Goal: Transaction & Acquisition: Book appointment/travel/reservation

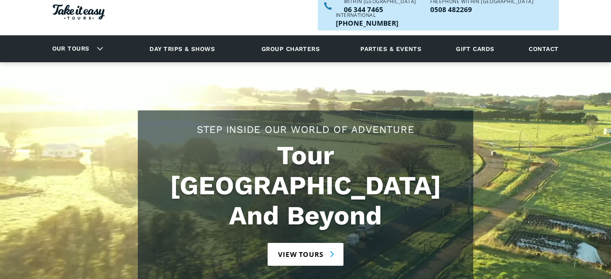
scroll to position [80, 0]
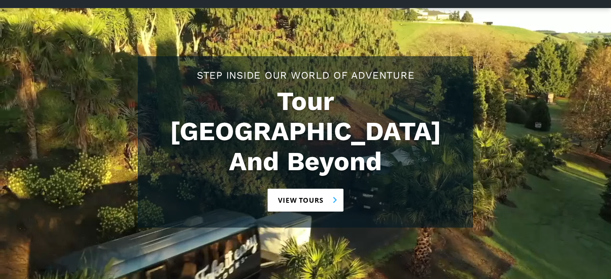
click at [323, 189] on link "View tours" at bounding box center [306, 200] width 76 height 23
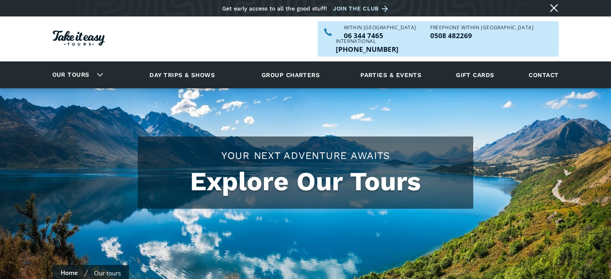
checkbox input "true"
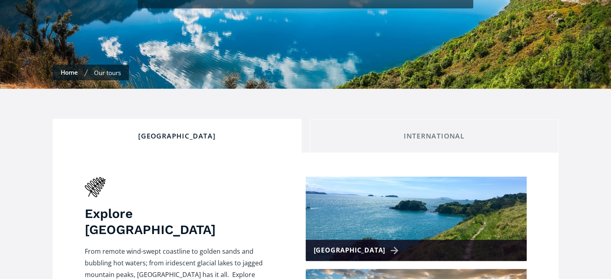
scroll to position [201, 0]
click at [425, 131] on div "International" at bounding box center [435, 135] width 236 height 9
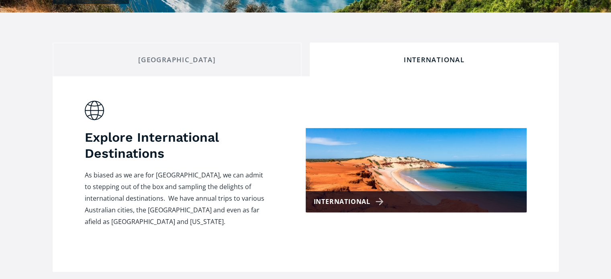
scroll to position [281, 0]
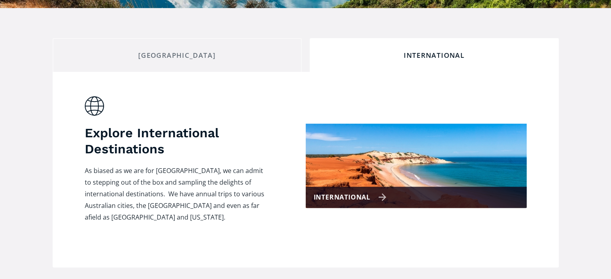
click at [355, 192] on div "International" at bounding box center [350, 198] width 73 height 12
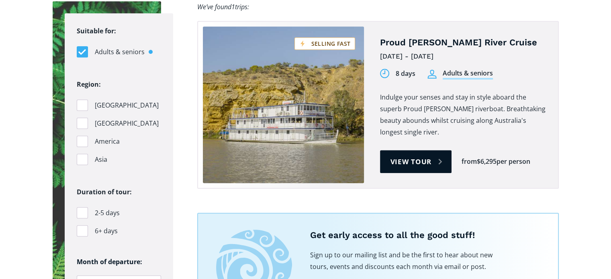
scroll to position [522, 0]
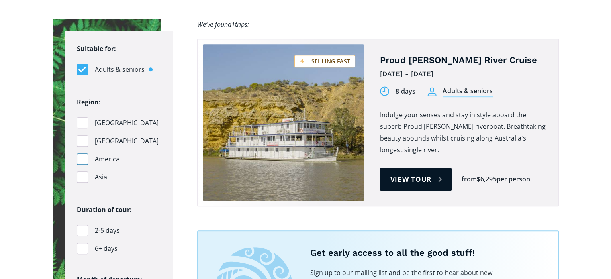
click at [83, 154] on div "Filters" at bounding box center [82, 159] width 11 height 11
click at [82, 157] on input "America" at bounding box center [79, 159] width 5 height 5
checkbox input "true"
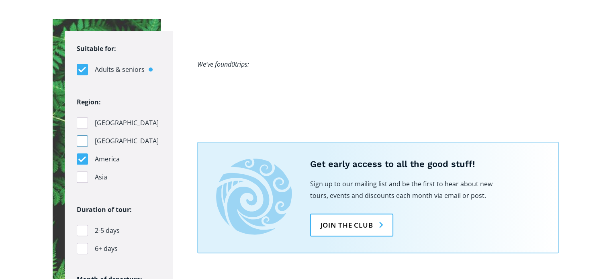
click at [83, 135] on div "Filters" at bounding box center [82, 140] width 11 height 11
click at [0, 0] on input "[GEOGRAPHIC_DATA]" at bounding box center [0, 0] width 0 height 0
checkbox input "true"
click at [81, 154] on div "Filters" at bounding box center [82, 159] width 11 height 11
click at [81, 157] on input "America" at bounding box center [79, 159] width 5 height 5
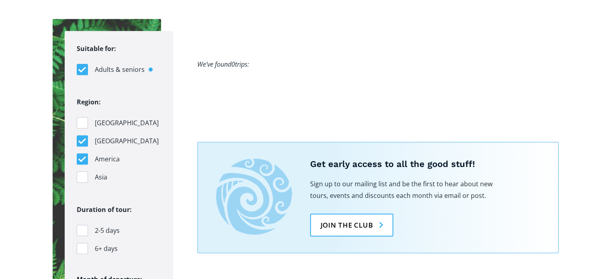
checkbox input "false"
click at [85, 117] on div "Filters" at bounding box center [82, 122] width 11 height 11
click at [82, 72] on input "[GEOGRAPHIC_DATA]" at bounding box center [79, 69] width 5 height 5
checkbox input "true"
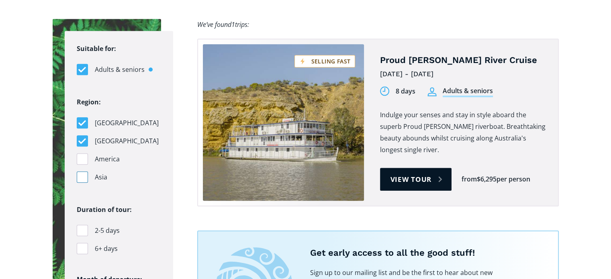
click at [82, 172] on div "Filters" at bounding box center [82, 177] width 11 height 11
click at [0, 0] on input "Asia" at bounding box center [0, 0] width 0 height 0
checkbox input "true"
click at [82, 135] on div "Filters" at bounding box center [82, 140] width 11 height 11
click at [0, 0] on input "[GEOGRAPHIC_DATA]" at bounding box center [0, 0] width 0 height 0
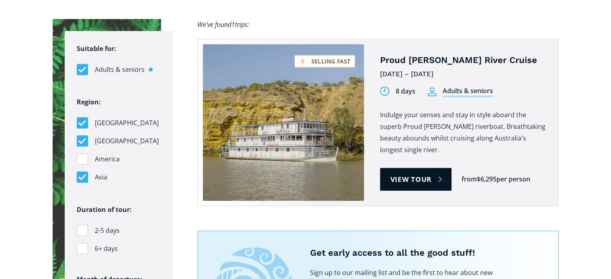
checkbox input "false"
click at [82, 117] on div "Filters" at bounding box center [82, 122] width 11 height 11
click at [82, 72] on input "[GEOGRAPHIC_DATA]" at bounding box center [79, 69] width 5 height 5
checkbox input "false"
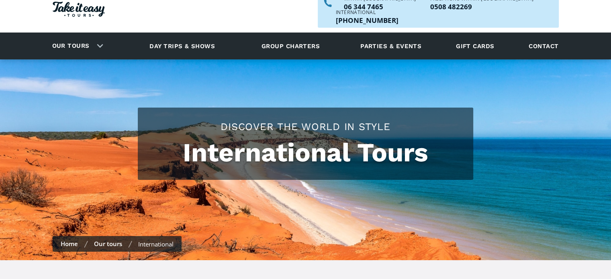
scroll to position [0, 0]
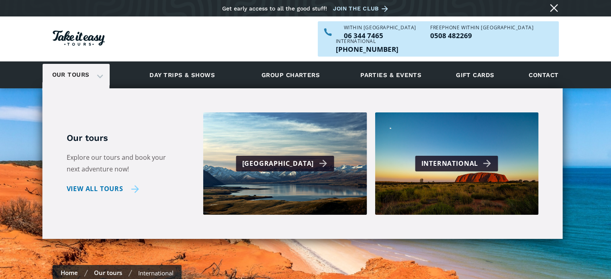
click at [96, 183] on link "View all tours" at bounding box center [103, 189] width 73 height 12
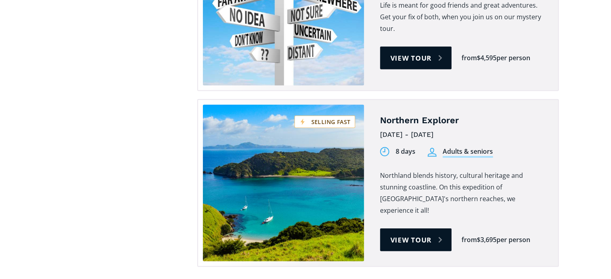
scroll to position [2251, 0]
